Goal: Task Accomplishment & Management: Manage account settings

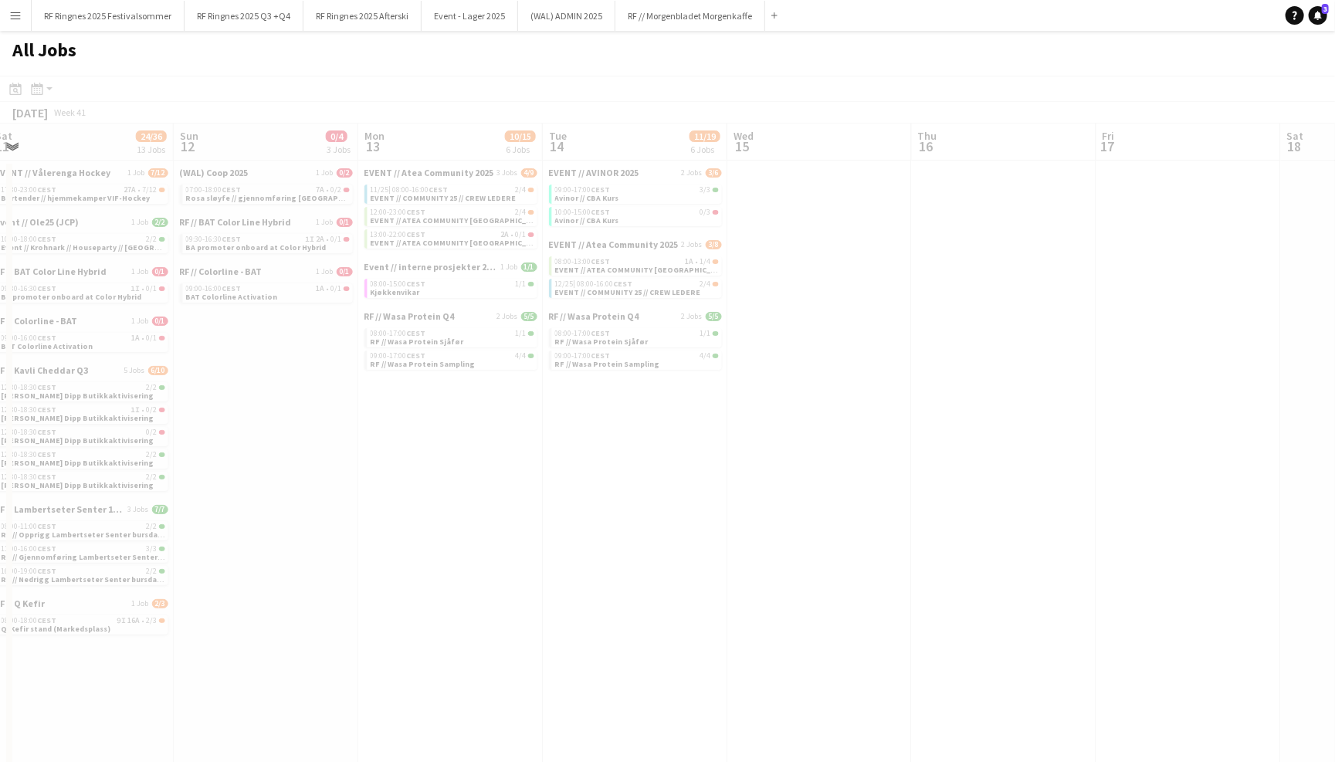
scroll to position [0, 513]
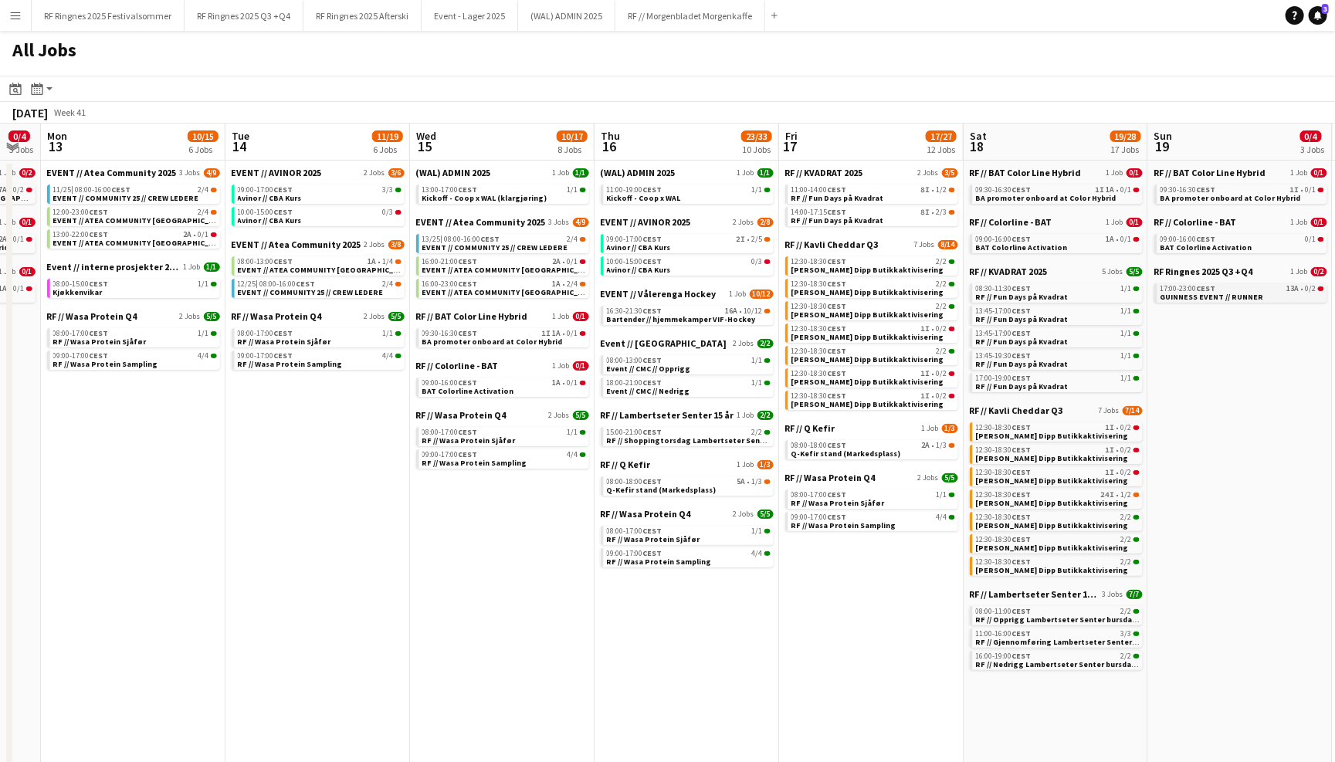
click at [1188, 285] on span "17:00-23:00 CEST" at bounding box center [1189, 289] width 56 height 8
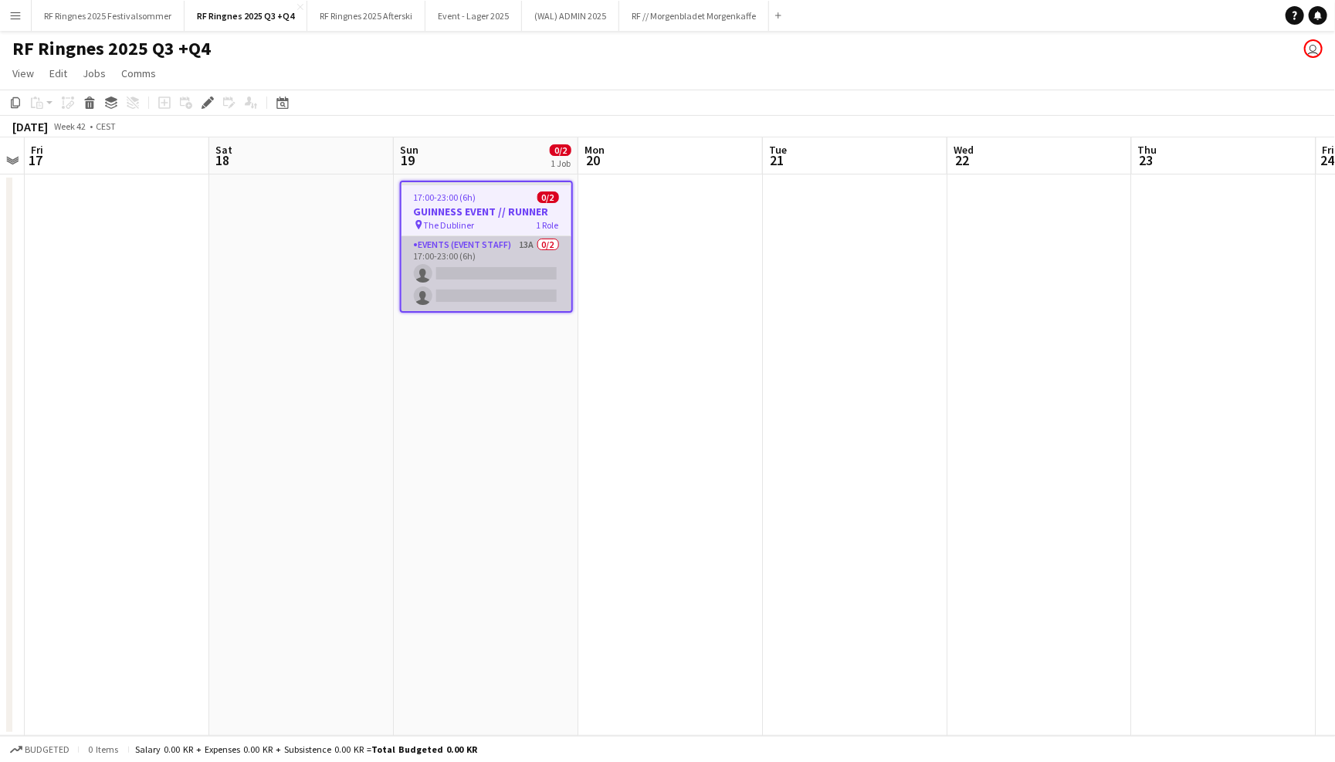
click at [515, 246] on app-card-role "Events (Event Staff) 13A 0/2 17:00-23:00 (6h) single-neutral-actions single-neu…" at bounding box center [487, 273] width 170 height 75
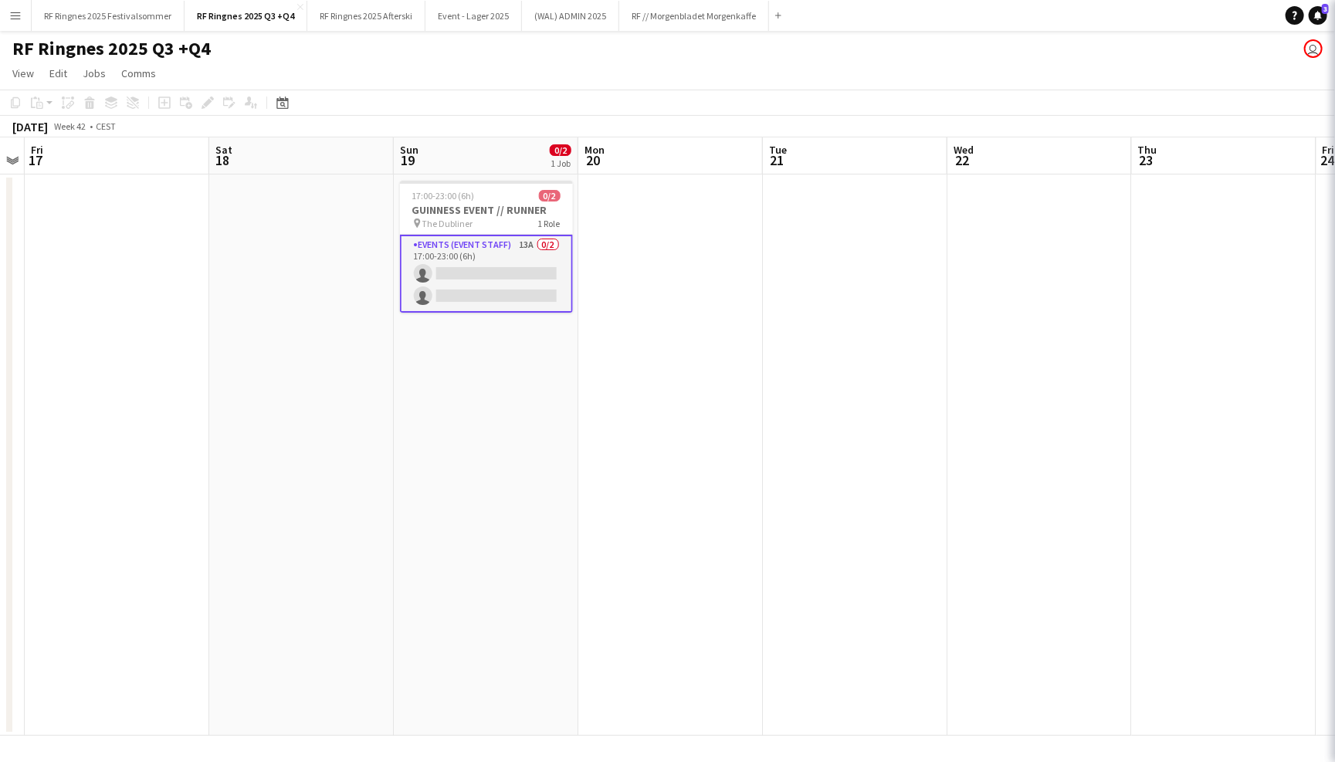
scroll to position [0, 528]
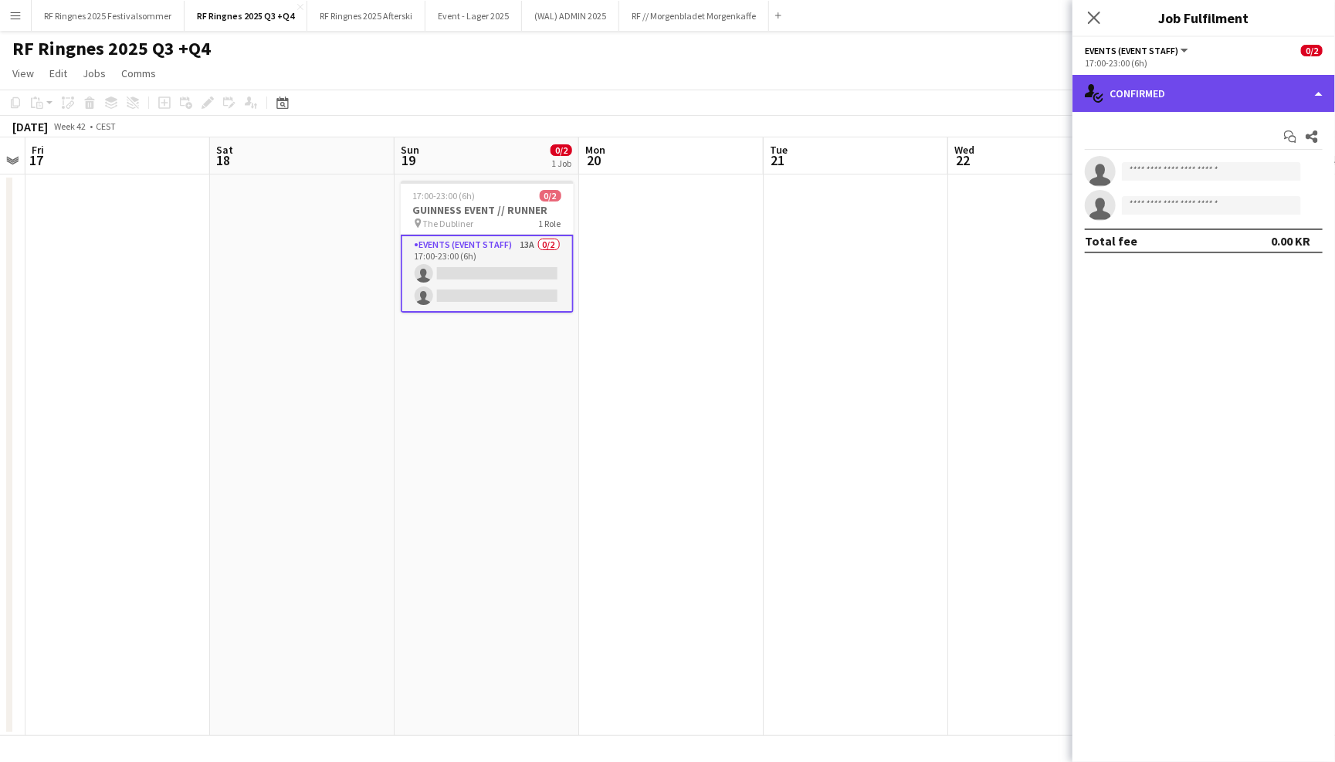
click at [1114, 101] on div "single-neutral-actions-check-2 Confirmed" at bounding box center [1204, 93] width 263 height 37
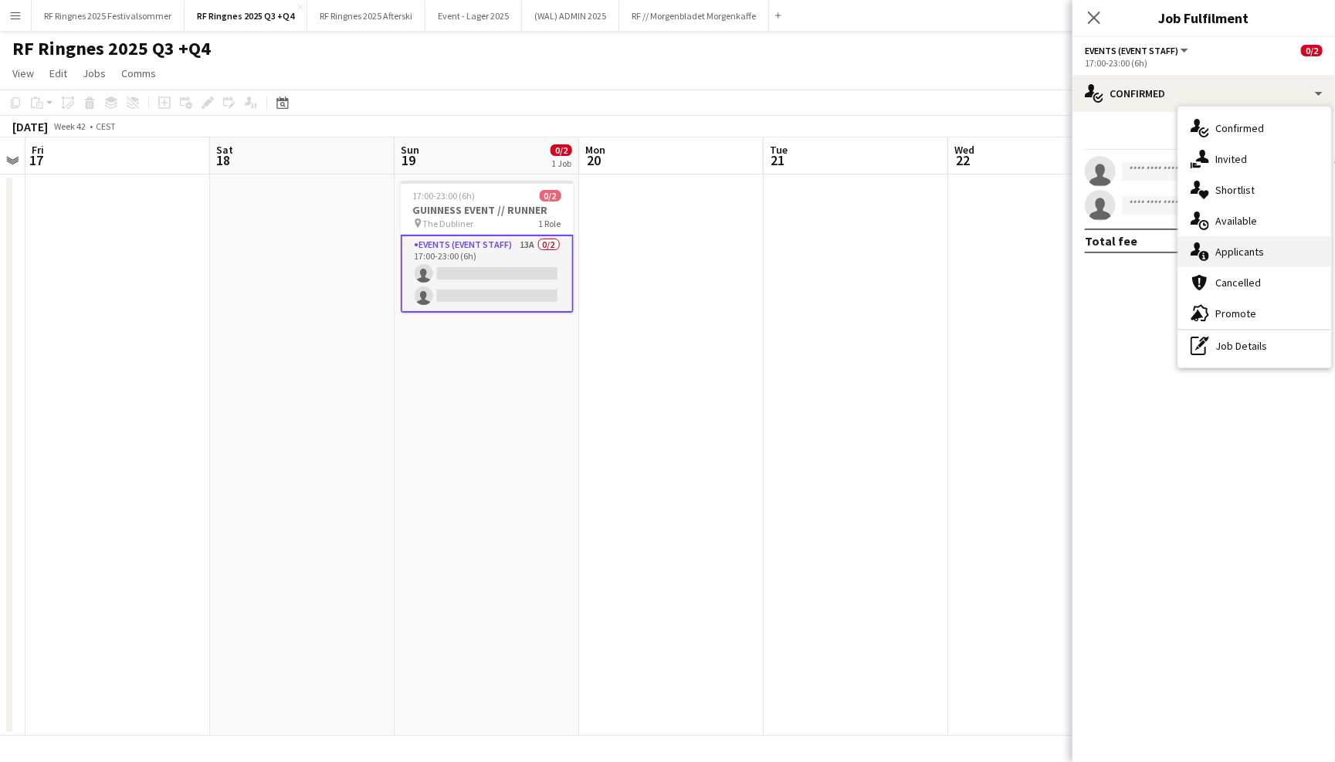
click at [1248, 246] on span "Applicants" at bounding box center [1240, 252] width 49 height 14
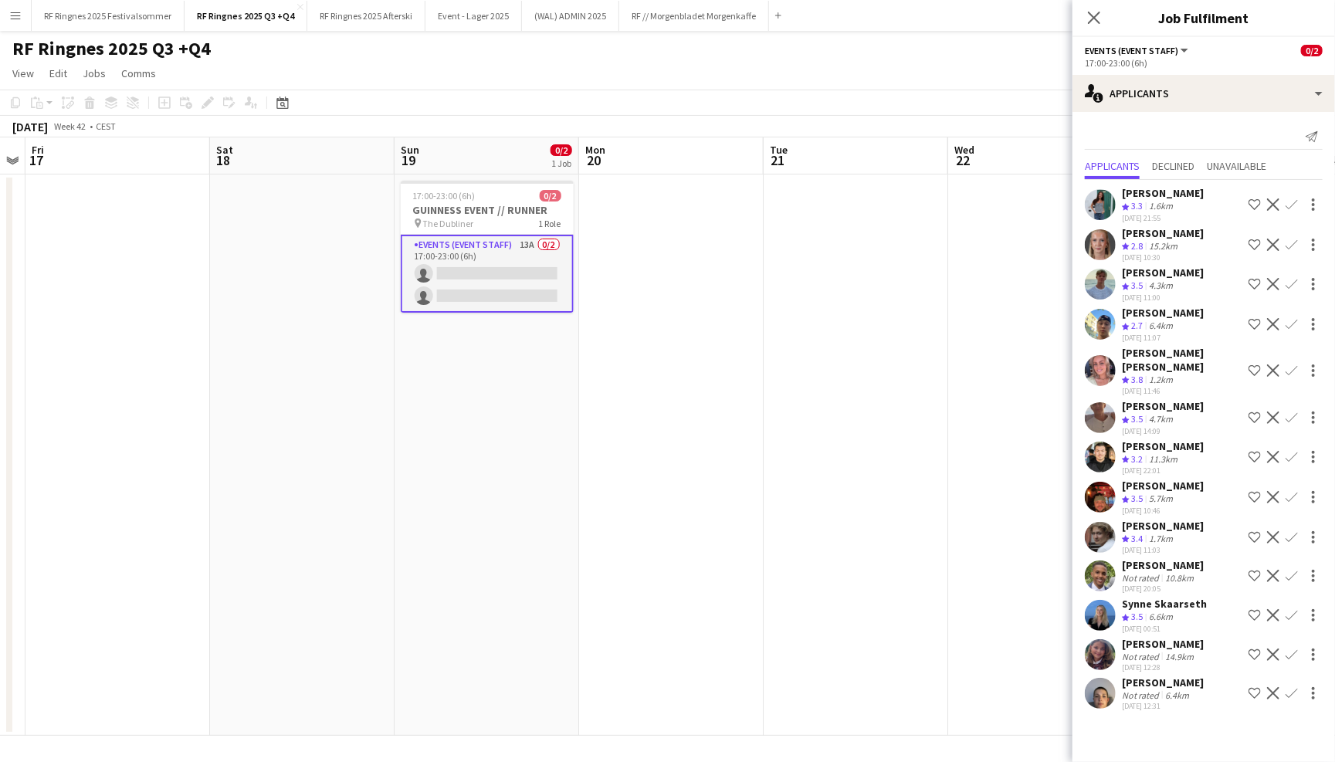
click at [1095, 678] on app-user-avatar at bounding box center [1100, 693] width 31 height 31
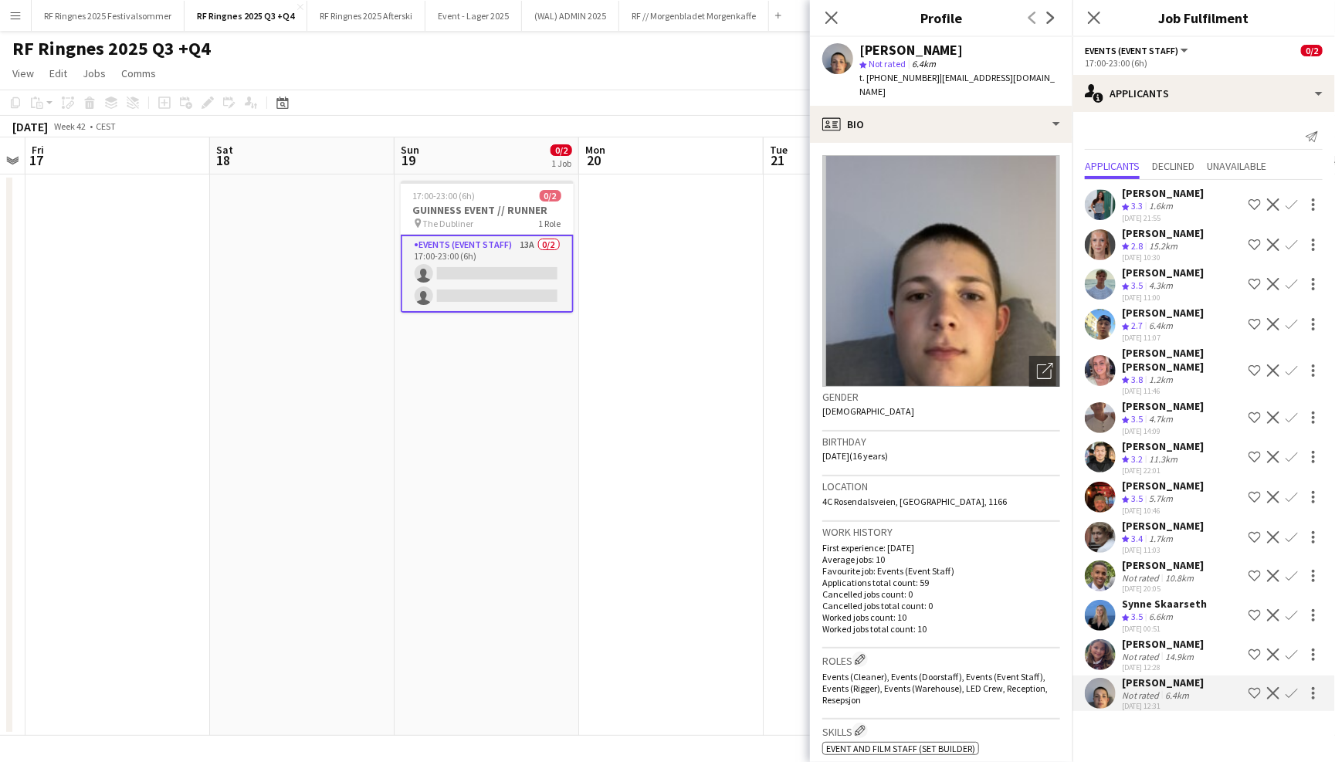
click at [1103, 639] on app-user-avatar at bounding box center [1100, 654] width 31 height 31
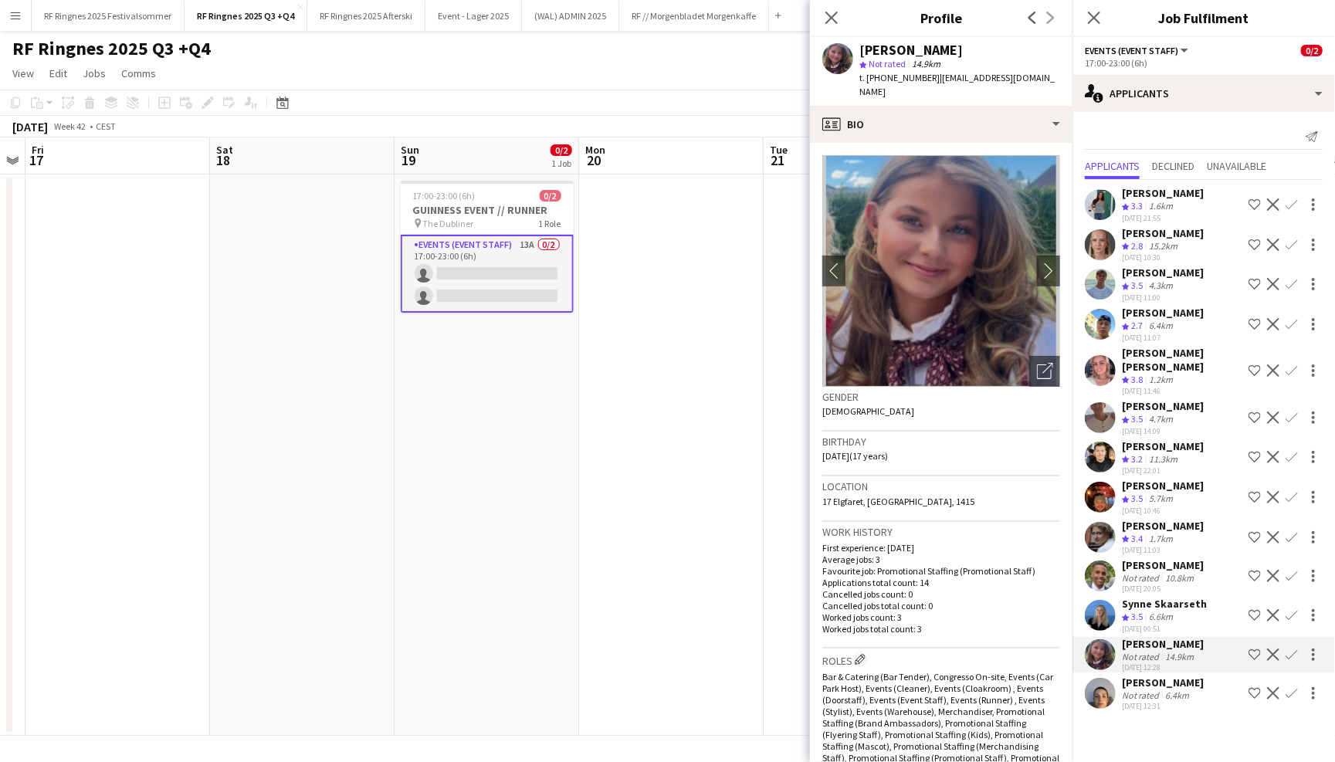
click at [1108, 600] on app-user-avatar at bounding box center [1100, 615] width 31 height 31
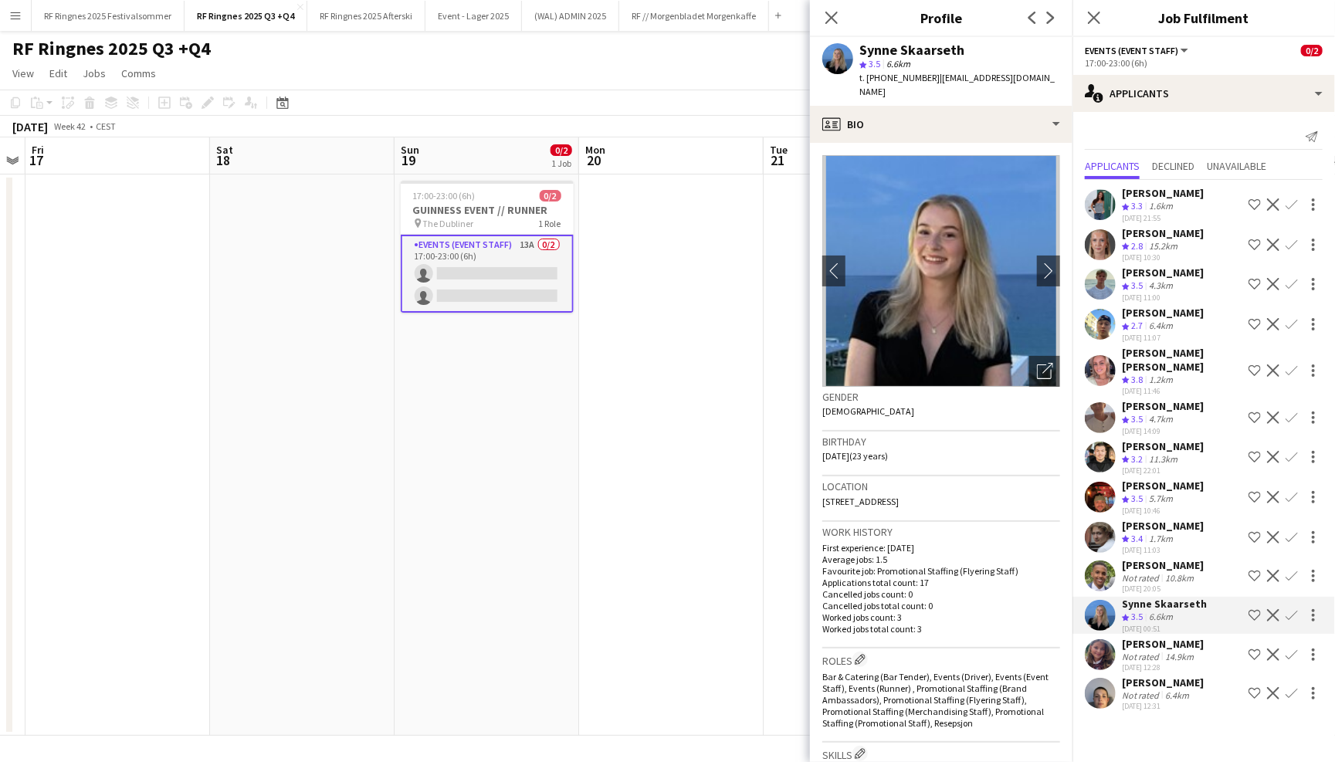
click at [1099, 561] on app-user-avatar at bounding box center [1100, 576] width 31 height 31
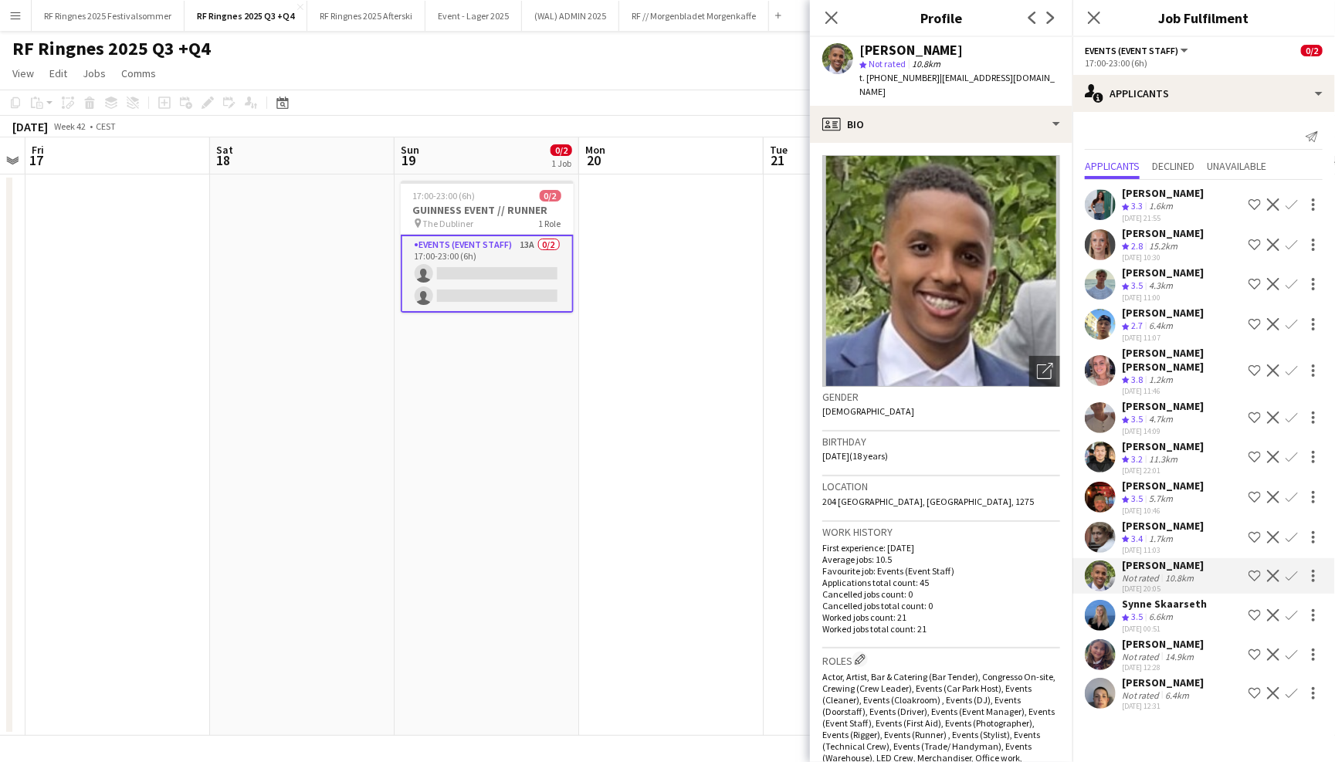
click at [1094, 522] on app-user-avatar at bounding box center [1100, 537] width 31 height 31
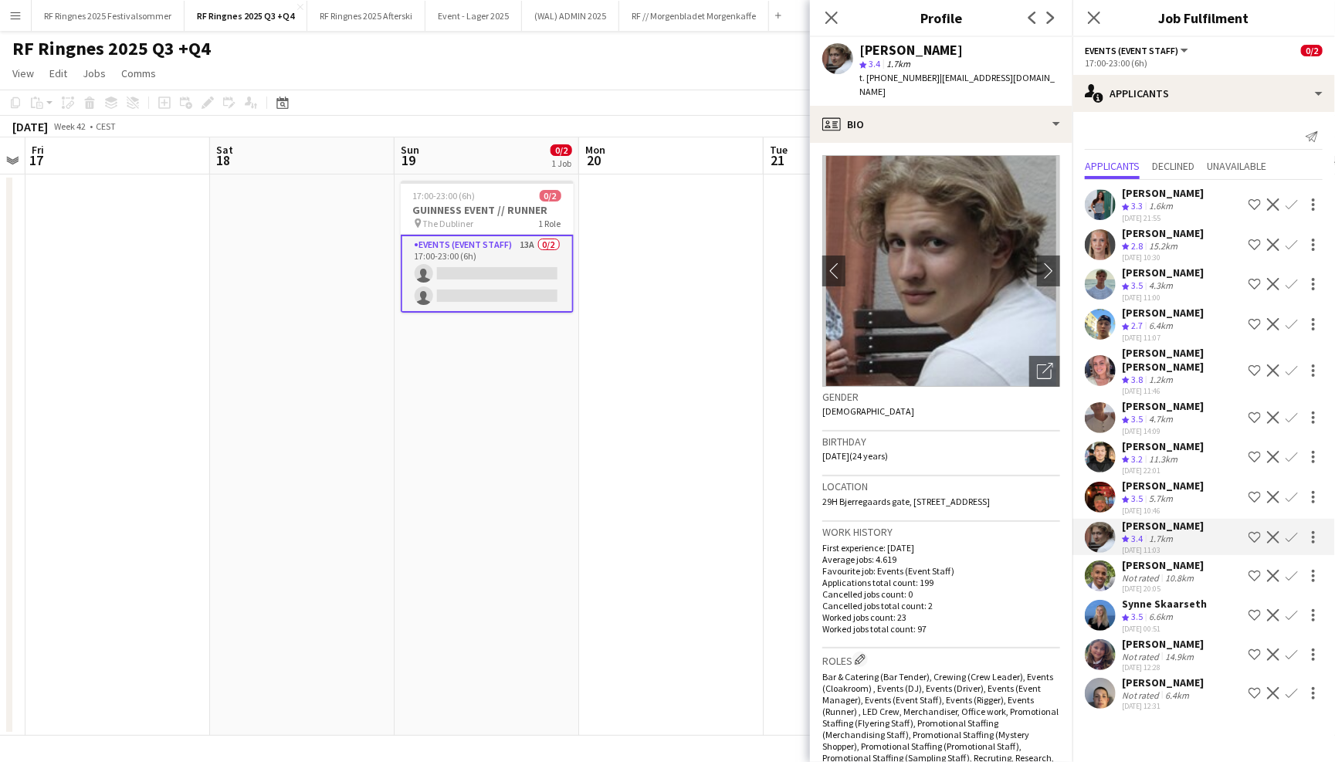
click at [1094, 482] on app-user-avatar at bounding box center [1100, 497] width 31 height 31
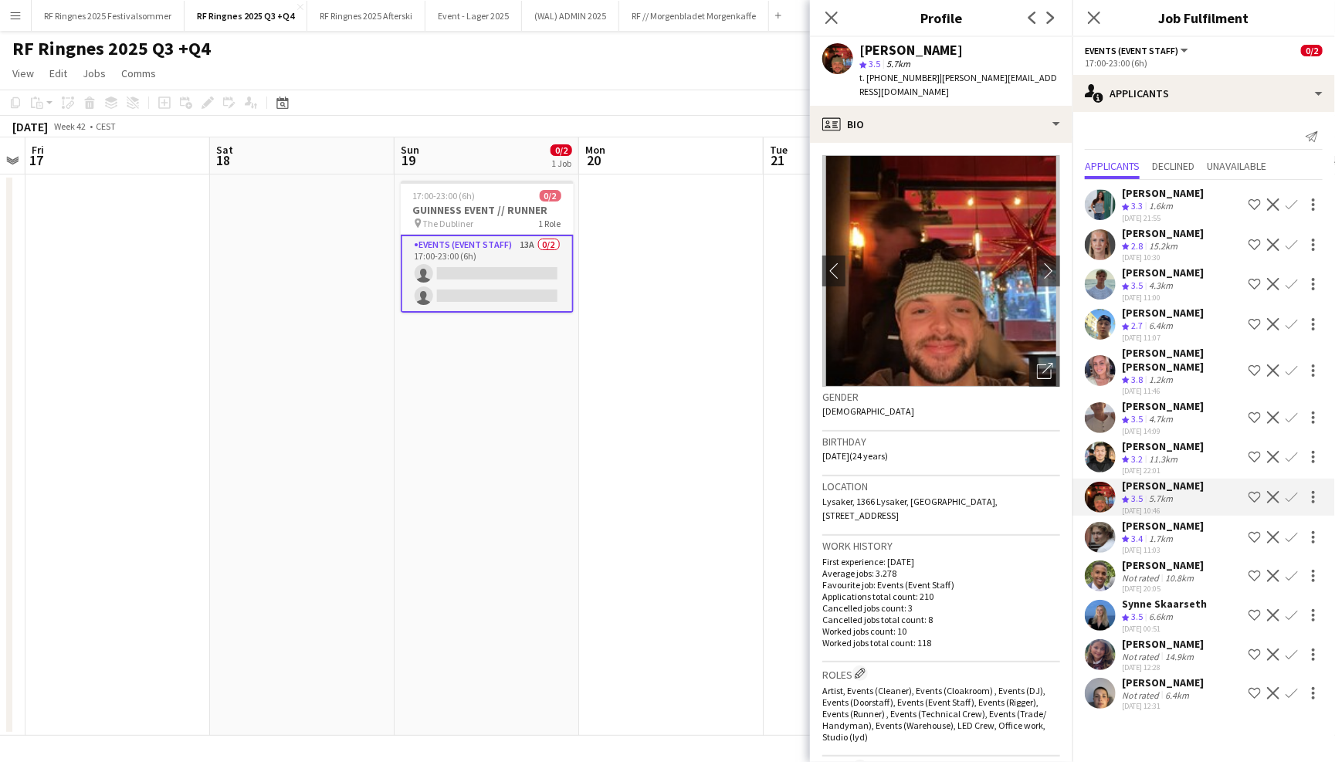
click at [1090, 442] on app-user-avatar at bounding box center [1100, 457] width 31 height 31
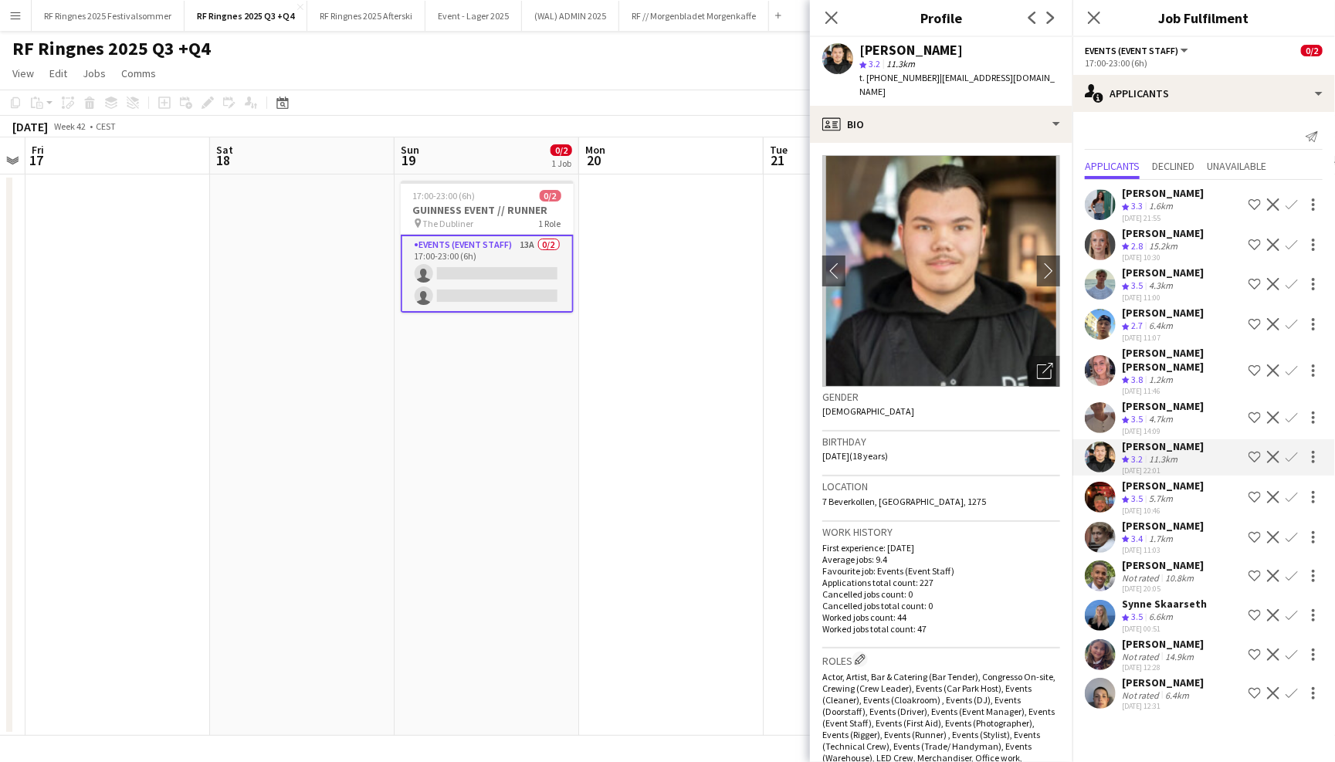
click at [1100, 409] on div "[PERSON_NAME] Crew rating 3.5 4.7km [DATE] 14:09 Shortlist crew Decline Confirm" at bounding box center [1204, 417] width 263 height 37
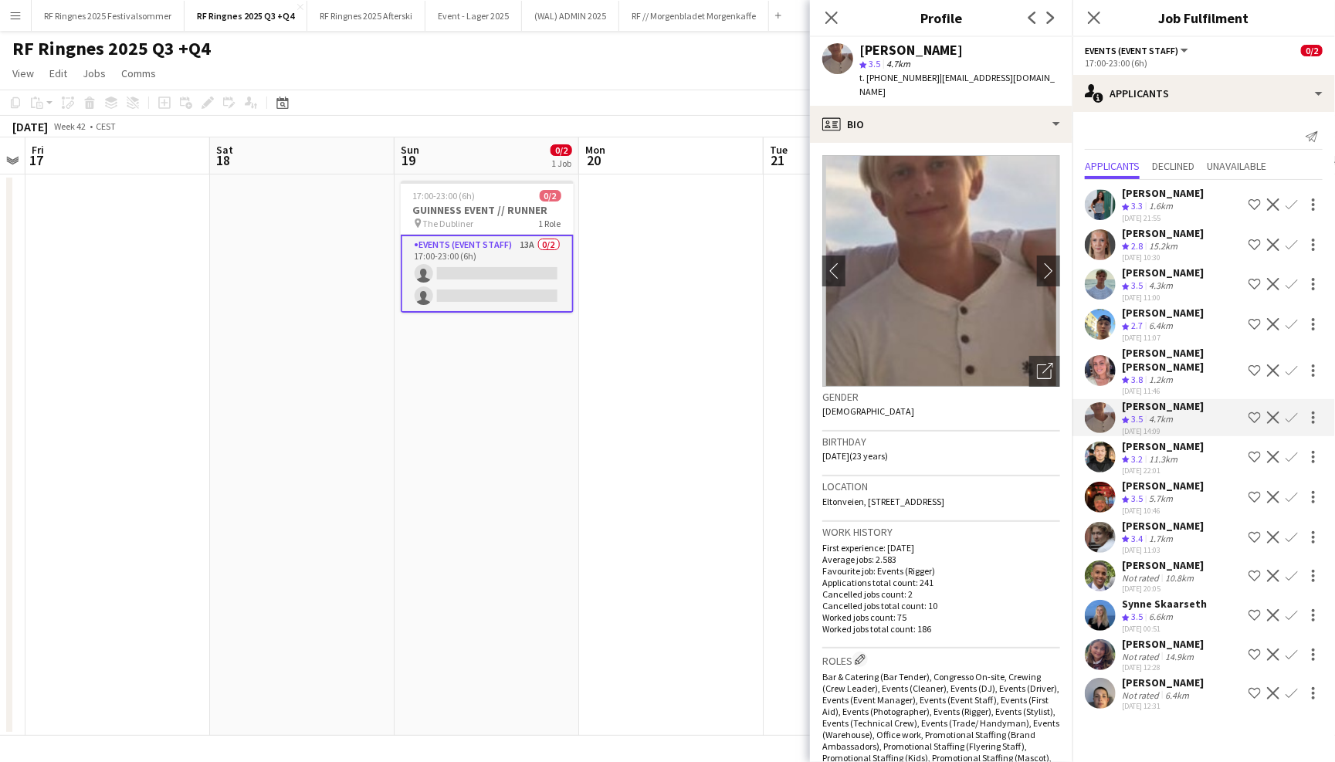
click at [1111, 355] on app-user-avatar at bounding box center [1100, 370] width 31 height 31
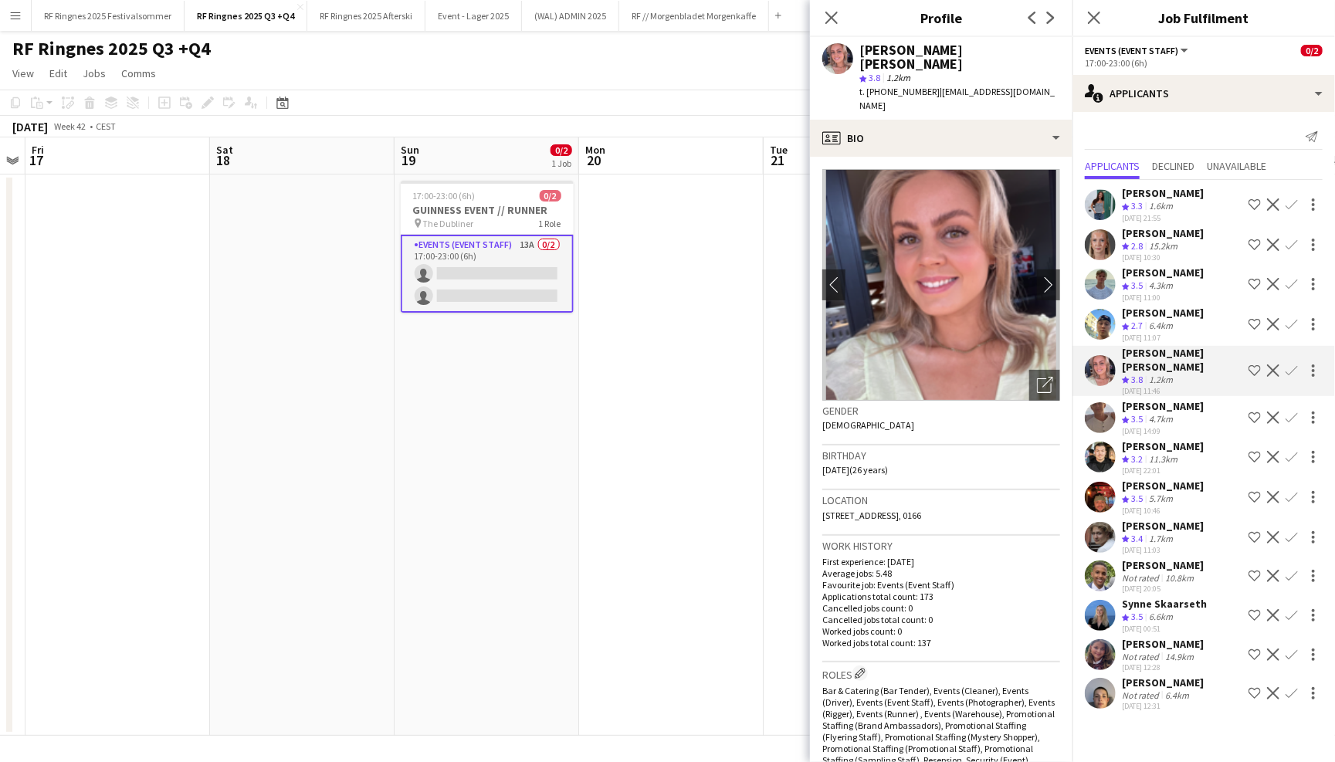
click at [1097, 312] on app-user-avatar at bounding box center [1100, 324] width 31 height 31
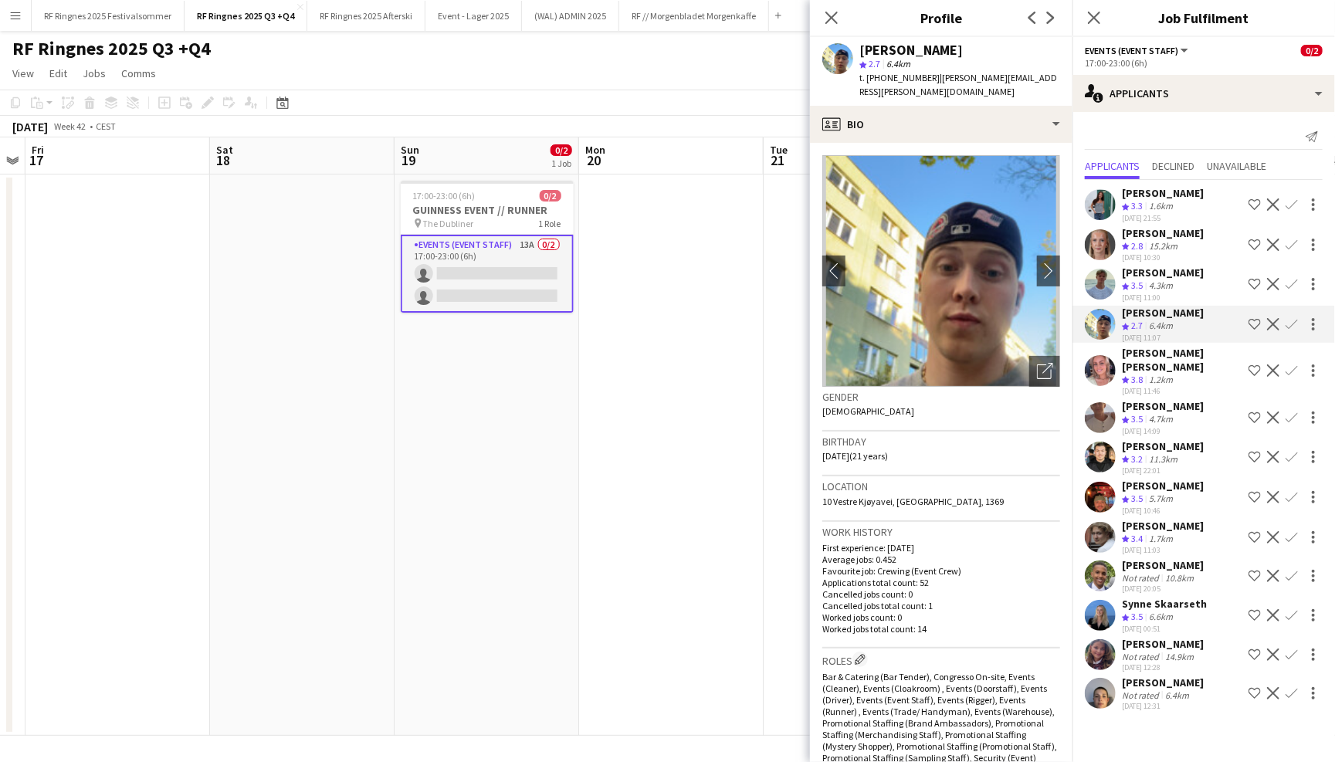
click at [1097, 272] on app-user-avatar at bounding box center [1100, 284] width 31 height 31
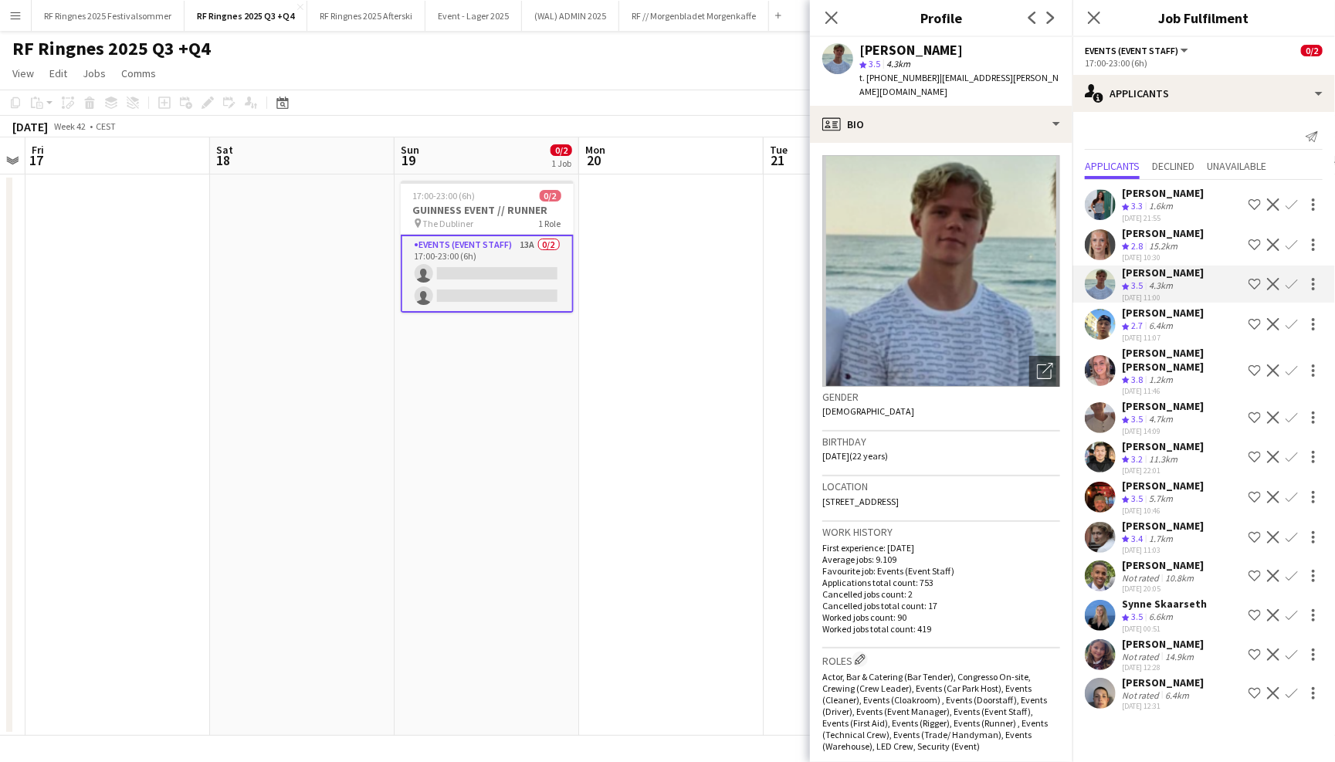
click at [1096, 238] on app-user-avatar at bounding box center [1100, 244] width 31 height 31
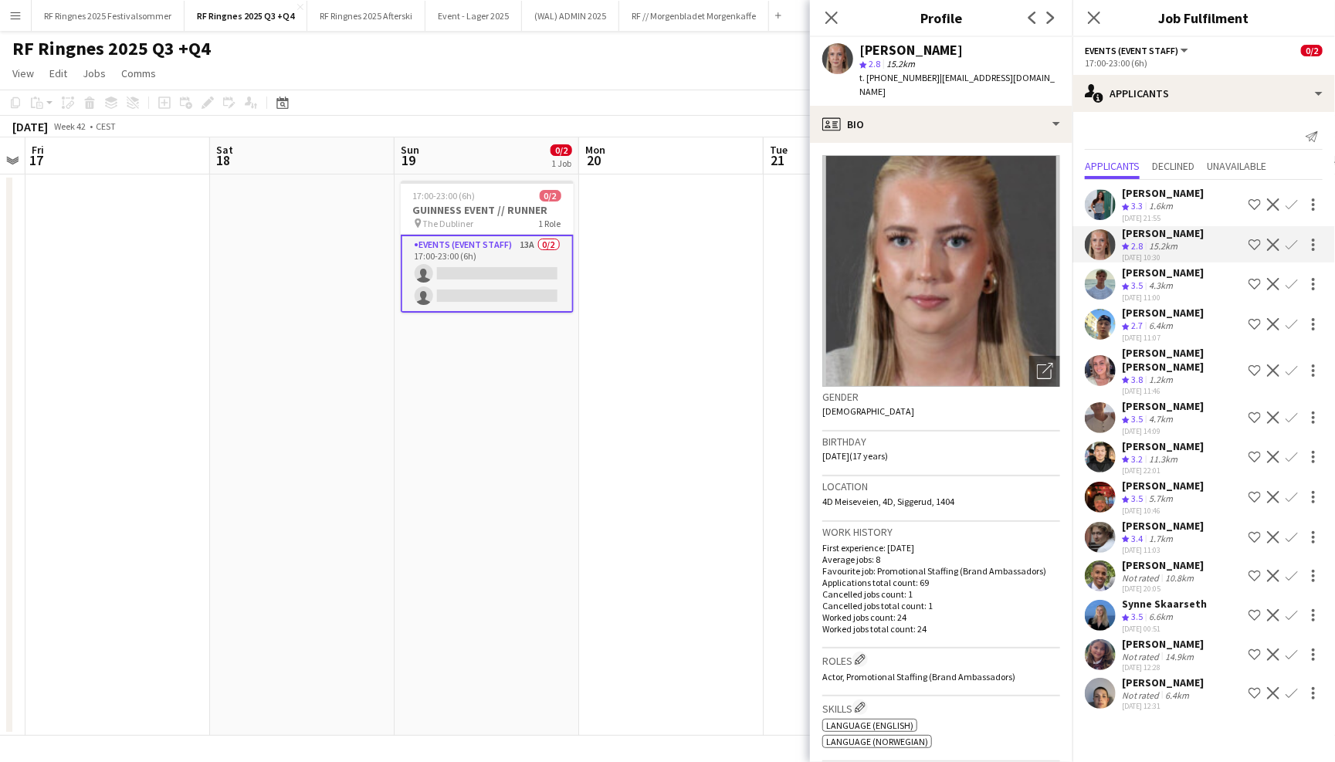
click at [1099, 202] on app-user-avatar at bounding box center [1100, 204] width 31 height 31
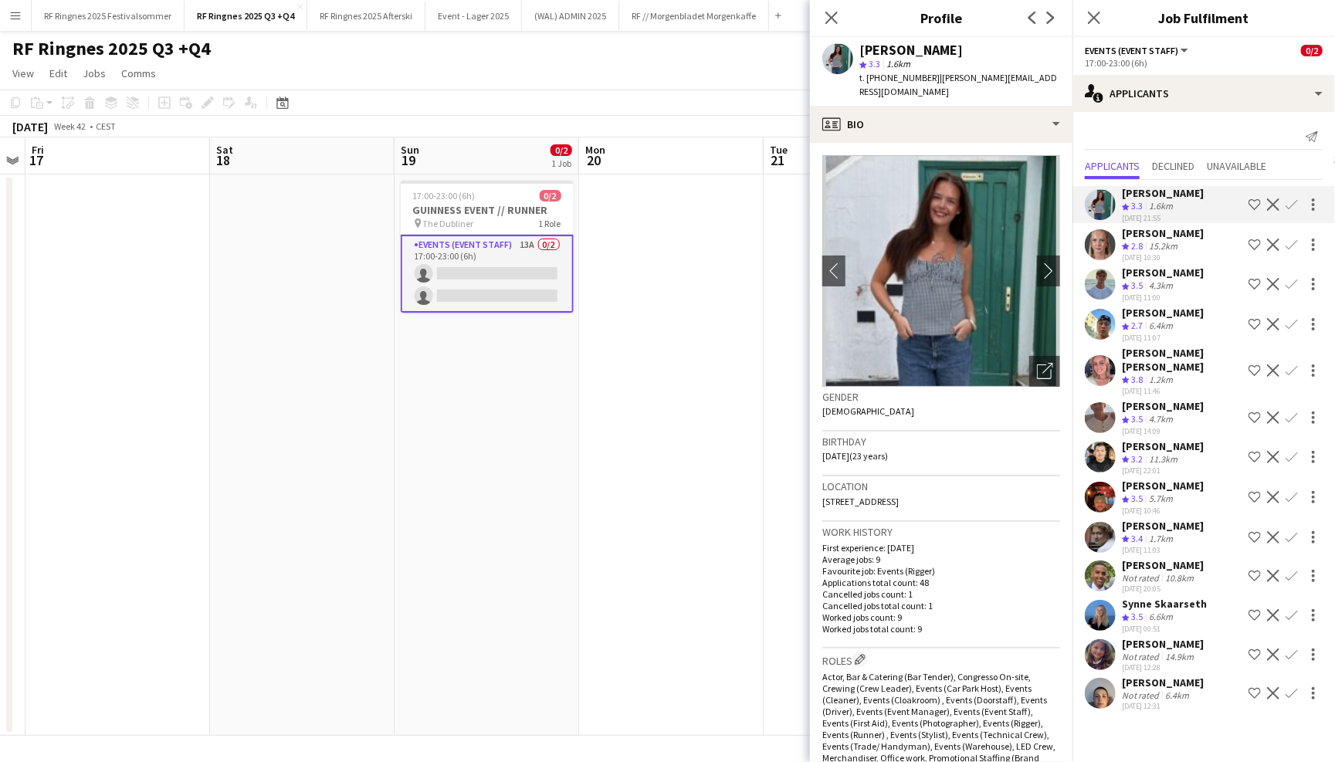
click at [766, 69] on app-page-menu "View Day view expanded Day view collapsed Month view Date picker Jump to [DATE]…" at bounding box center [667, 74] width 1335 height 29
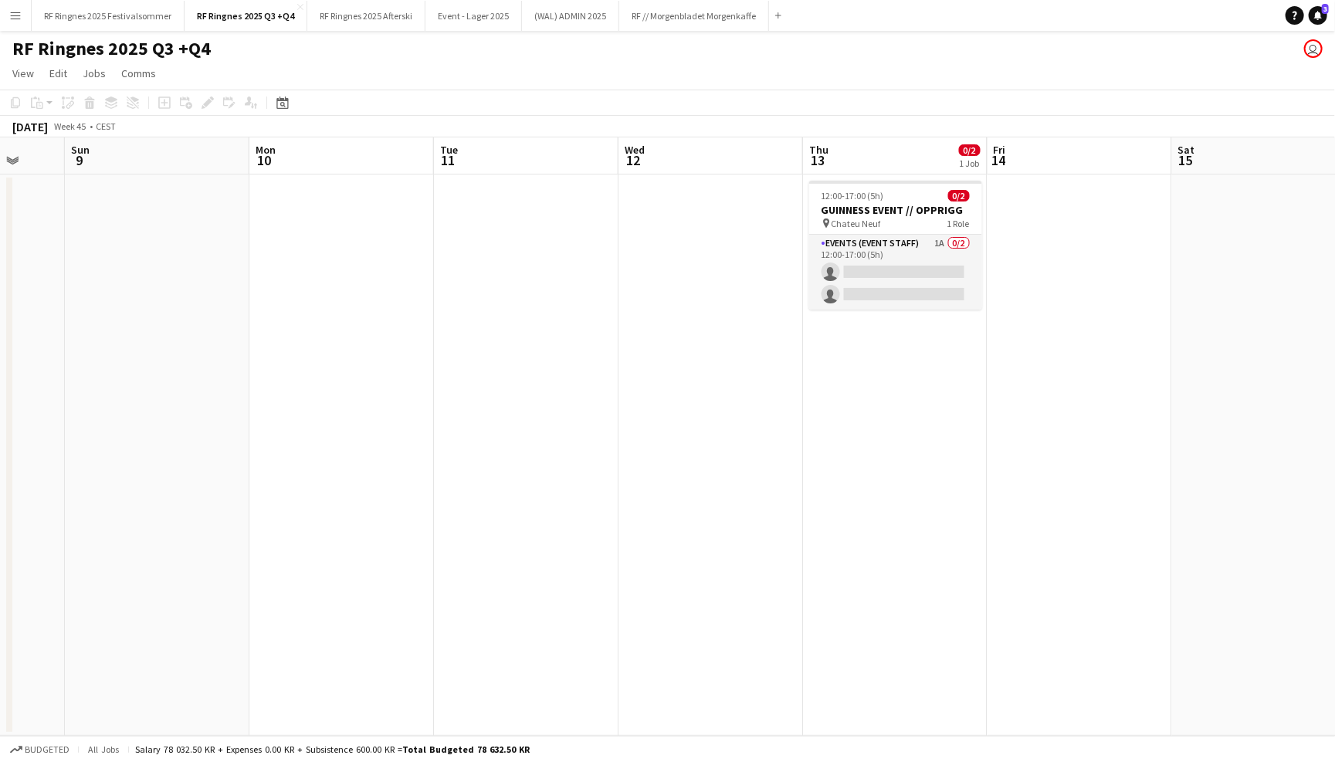
scroll to position [0, 704]
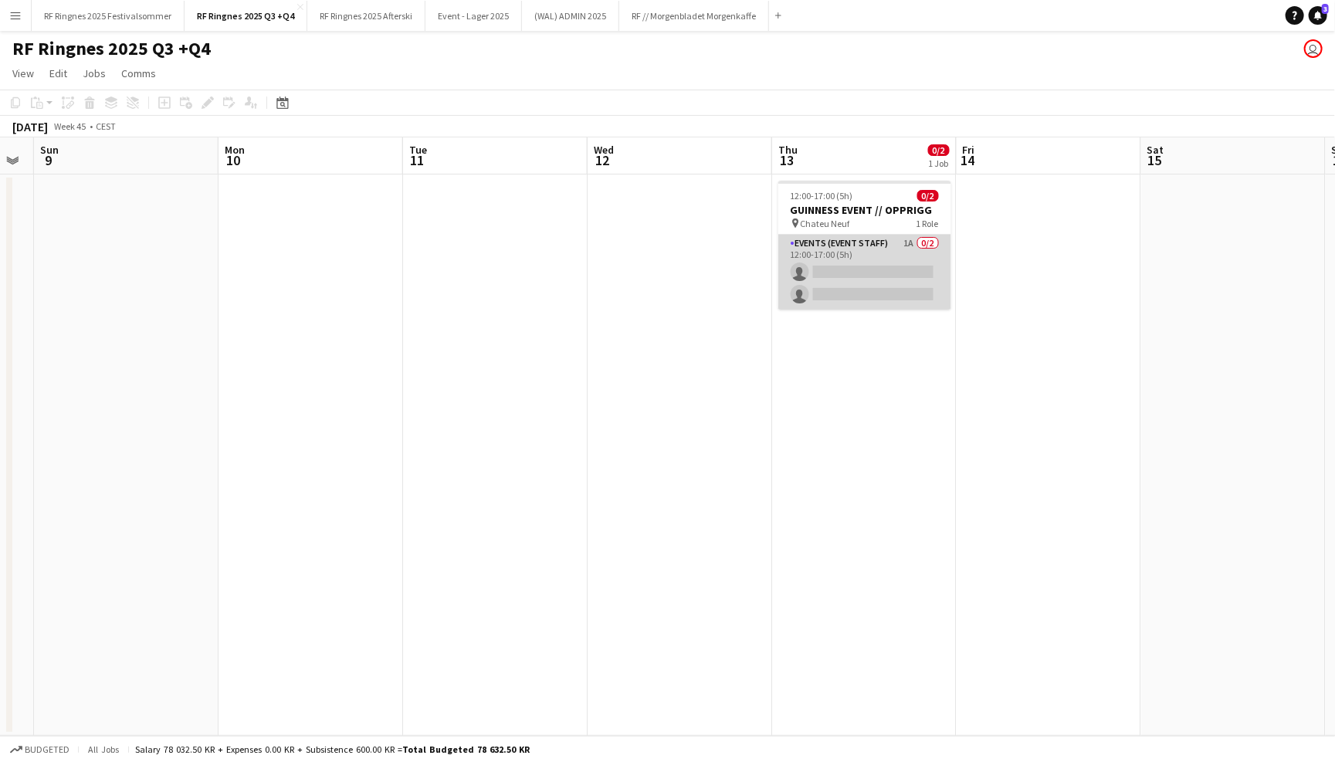
click at [884, 268] on app-card-role "Events (Event Staff) 1A 0/2 12:00-17:00 (5h) single-neutral-actions single-neut…" at bounding box center [864, 272] width 173 height 75
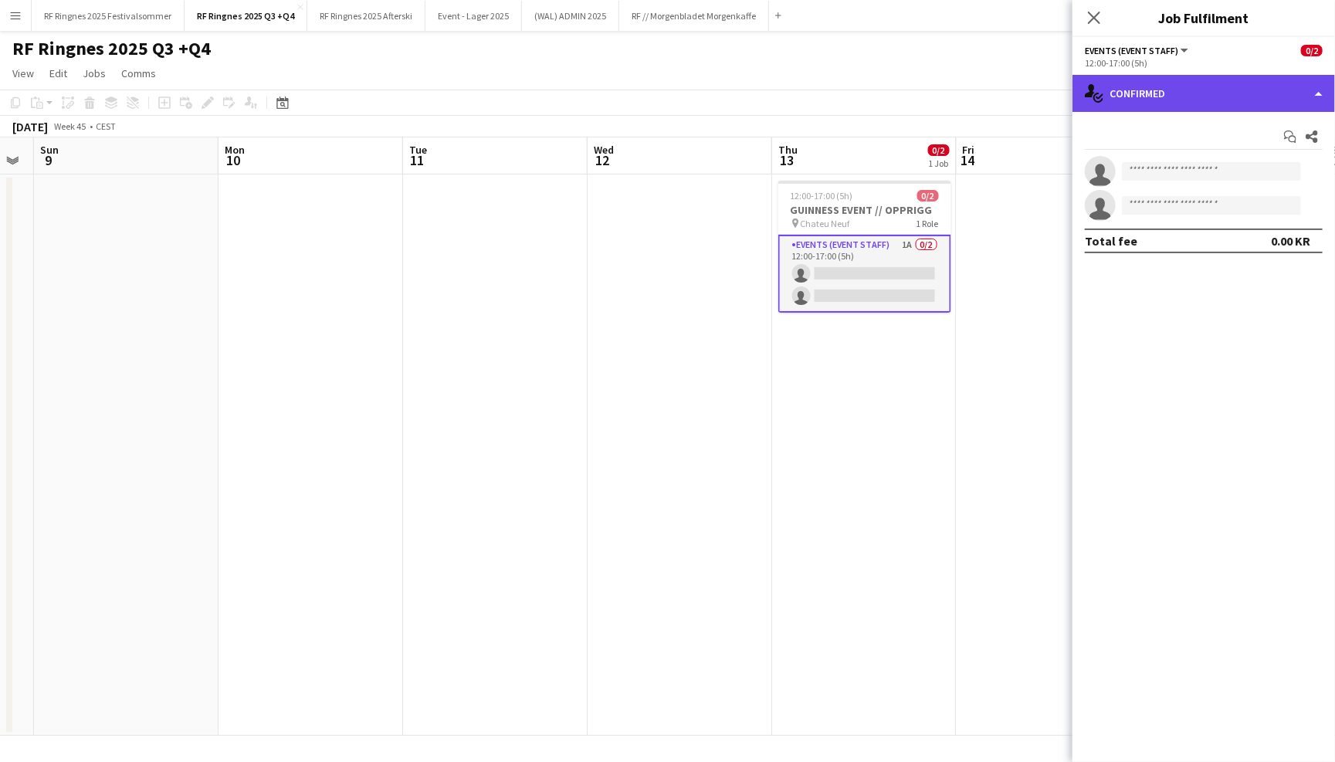
click at [1223, 90] on div "single-neutral-actions-check-2 Confirmed" at bounding box center [1204, 93] width 263 height 37
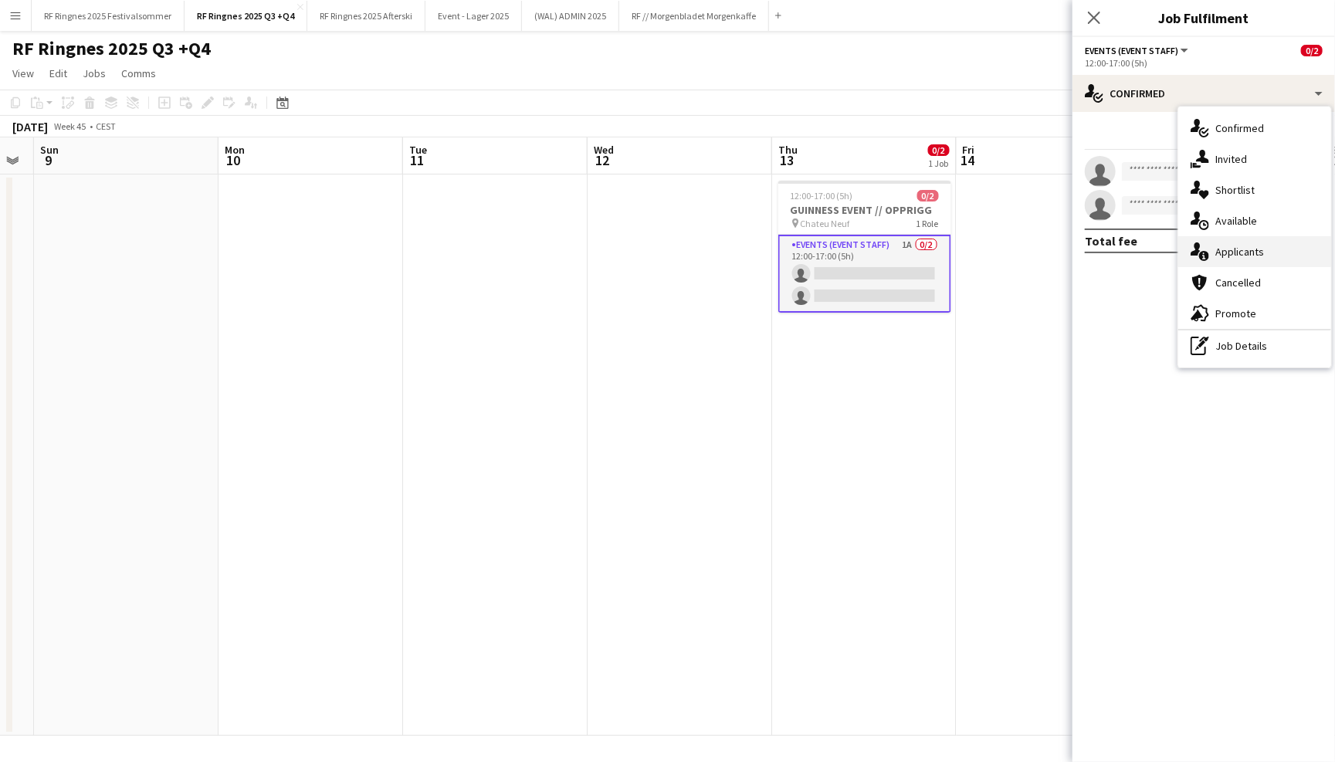
click at [1248, 239] on div "single-neutral-actions-information Applicants" at bounding box center [1255, 251] width 153 height 31
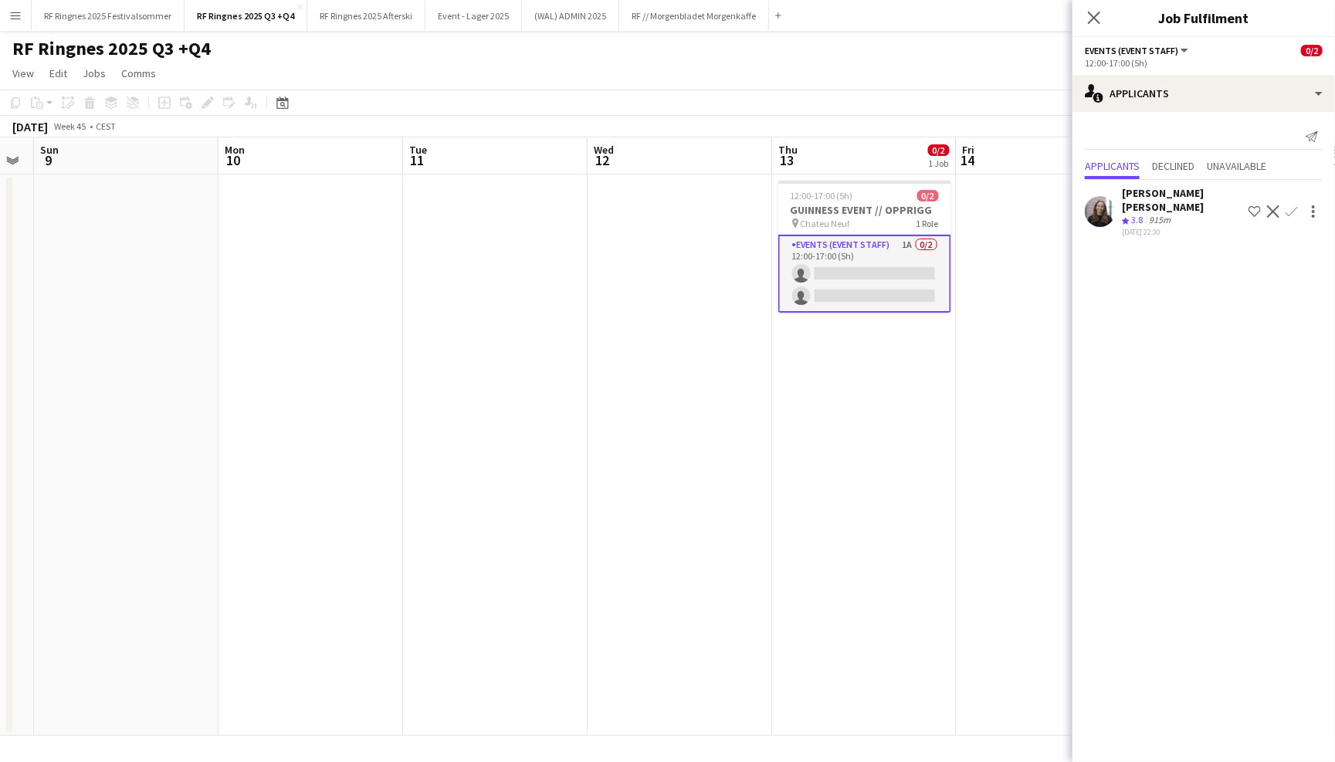
click at [968, 78] on app-page-menu "View Day view expanded Day view collapsed Month view Date picker Jump to [DATE]…" at bounding box center [667, 74] width 1335 height 29
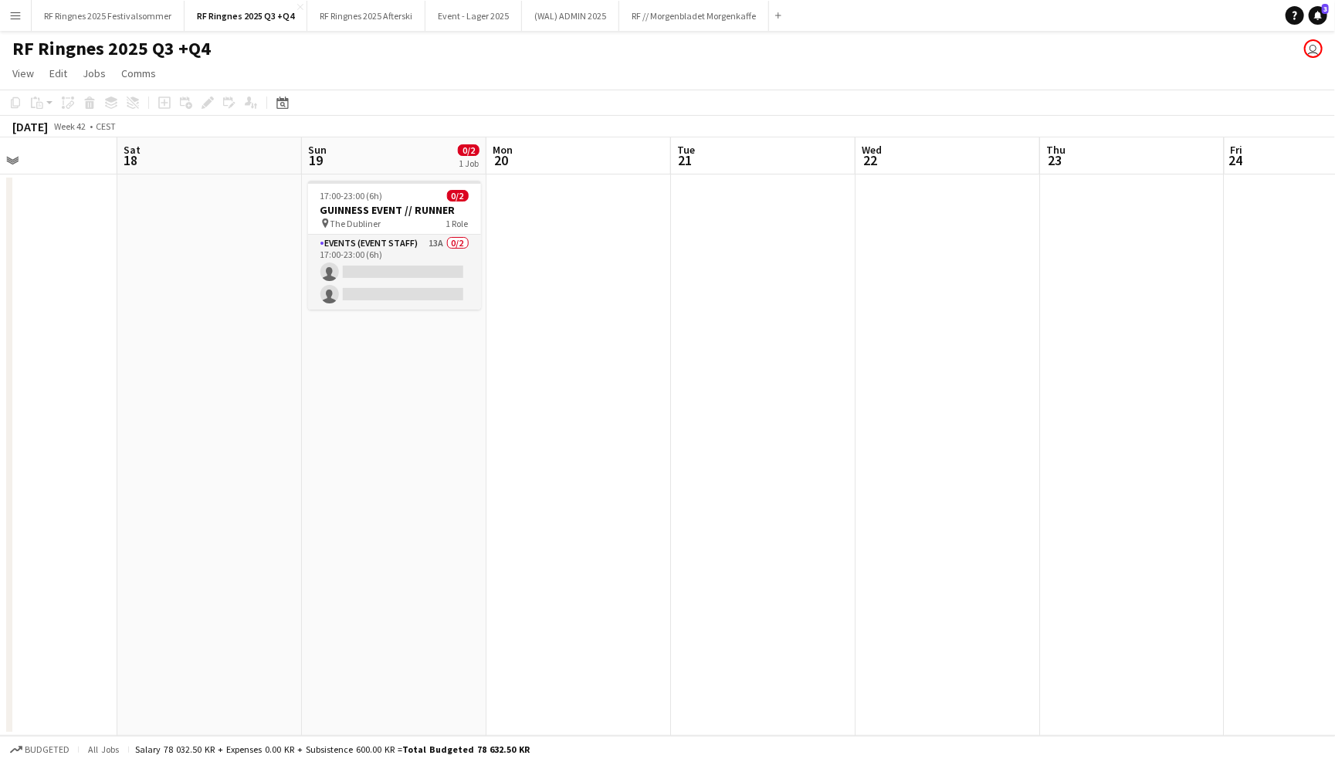
scroll to position [0, 403]
